Goal: Task Accomplishment & Management: Manage account settings

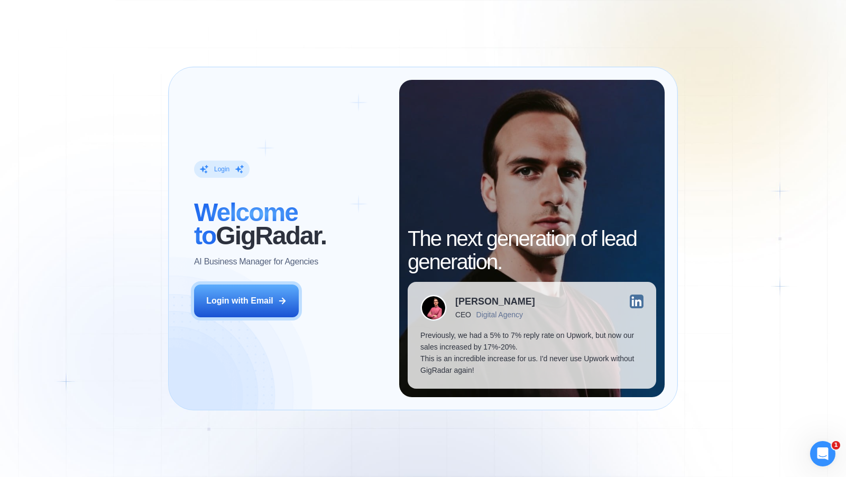
click at [270, 282] on div "Login ‍ Welcome to GigRadar. AI Business Manager for Agencies Login with Email" at bounding box center [290, 238] width 218 height 317
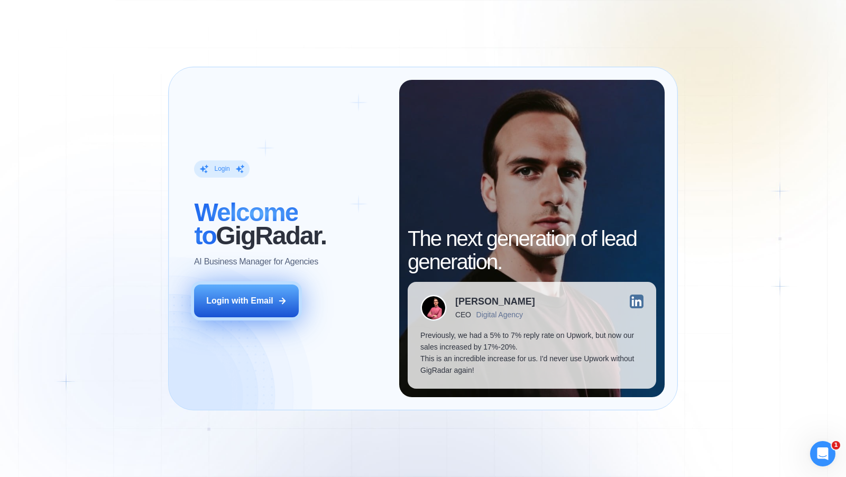
click at [248, 292] on button "Login with Email" at bounding box center [246, 300] width 105 height 33
